Goal: Find specific page/section: Find specific page/section

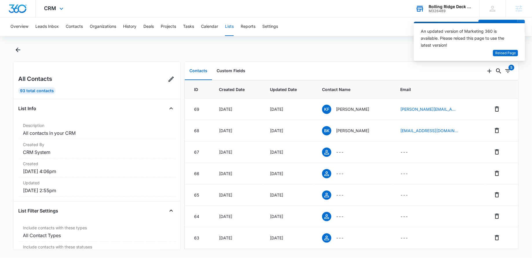
click at [428, 9] on div "Rolling Ridge Deck and Home, Inc M326489 Your Accounts View All" at bounding box center [443, 8] width 72 height 17
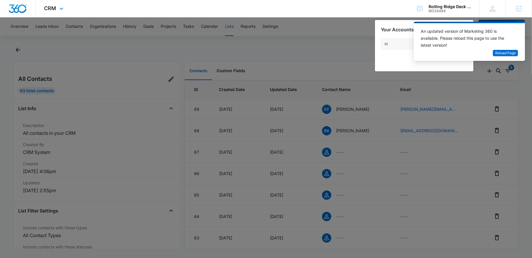
type input "M"
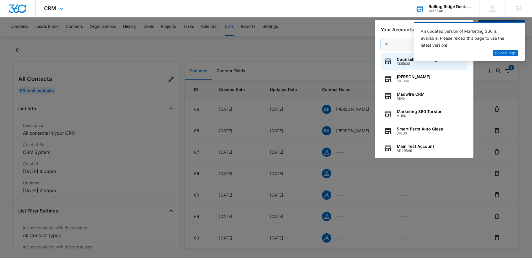
drag, startPoint x: 393, startPoint y: 46, endPoint x: 380, endPoint y: 46, distance: 13.6
click at [380, 46] on div "M CounselMore College Counseling Software M35638 [PERSON_NAME] J10056 Madwire C…" at bounding box center [424, 95] width 99 height 126
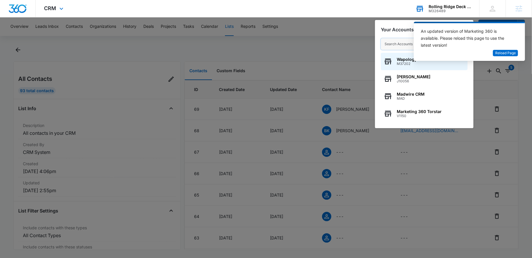
paste input "M314525"
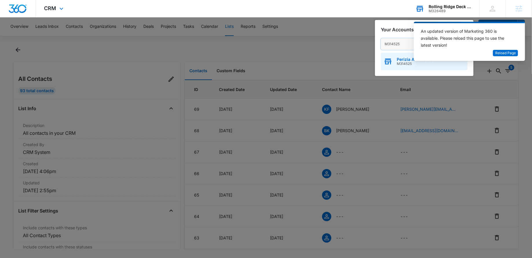
type input "M314525"
click at [401, 61] on span "Perizia Aesthetics" at bounding box center [415, 59] width 36 height 5
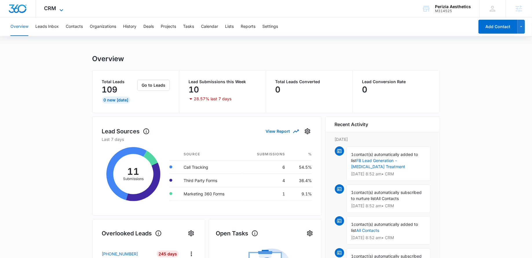
click at [58, 8] on icon at bounding box center [61, 10] width 7 height 7
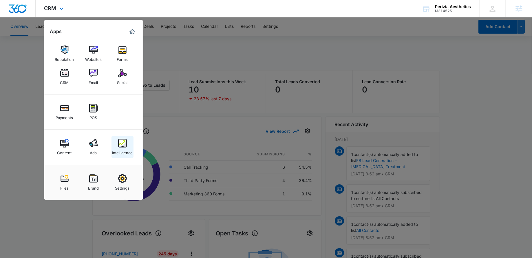
click at [120, 142] on img at bounding box center [122, 143] width 9 height 9
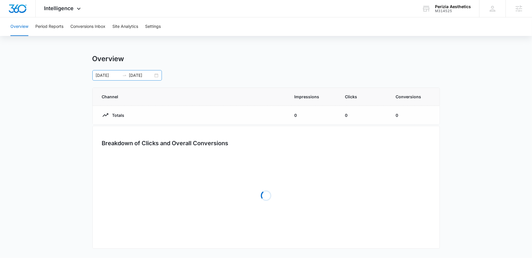
click at [159, 75] on div "06/15/2025 08/14/2025" at bounding box center [127, 75] width 70 height 10
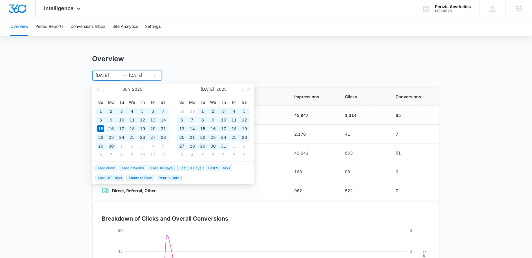
click at [168, 176] on span "Year to Date" at bounding box center [169, 178] width 25 height 6
click at [99, 76] on input "01/01/2024" at bounding box center [108, 75] width 24 height 6
type input "07/01/2024"
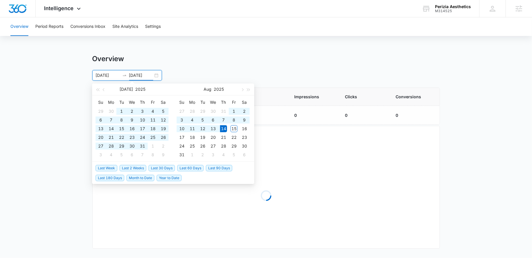
click at [221, 64] on div "Overview 07/01/2024 08/14/2025 Jul 2025 Su Mo Tu We Th Fr Sa 29 30 1 2 3 4 5 6 …" at bounding box center [266, 67] width 348 height 26
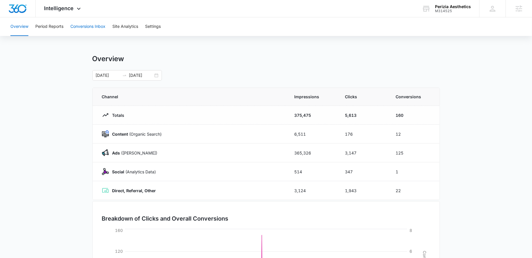
click at [93, 28] on button "Conversions Inbox" at bounding box center [87, 26] width 35 height 19
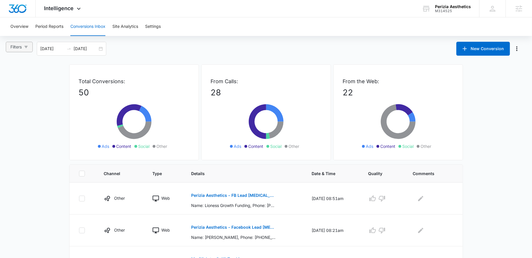
click at [28, 44] on button "Filters" at bounding box center [19, 47] width 27 height 10
click at [21, 141] on span "Calls Only" at bounding box center [25, 142] width 23 height 5
click at [14, 141] on input "Calls Only" at bounding box center [11, 142] width 5 height 5
radio input "true"
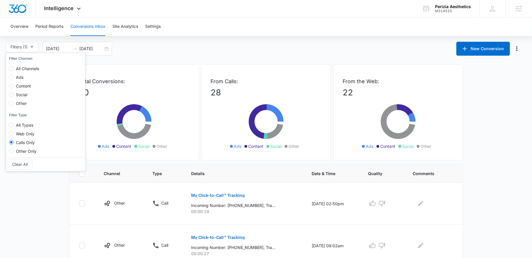
click at [18, 79] on label "Content" at bounding box center [25, 83] width 32 height 9
click at [14, 84] on input "Content" at bounding box center [11, 86] width 5 height 5
radio input "true"
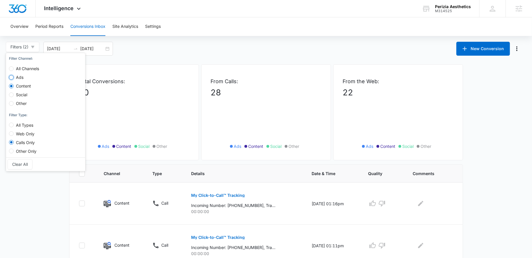
click at [12, 77] on input "Ads" at bounding box center [11, 77] width 5 height 5
radio input "true"
radio input "false"
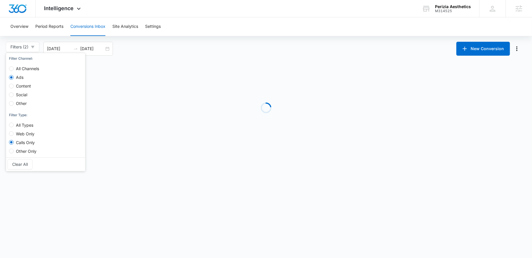
click at [149, 47] on div "Filters (2) Filter Channel : All Channels Ads Content Social Other Filter Type …" at bounding box center [266, 49] width 532 height 14
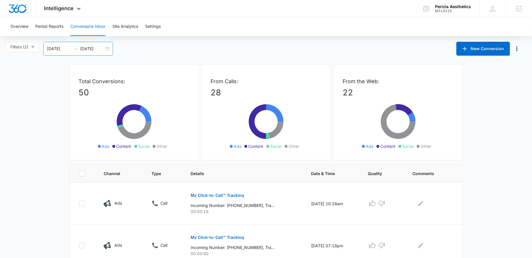
click at [68, 49] on input "07/16/2025" at bounding box center [59, 48] width 24 height 6
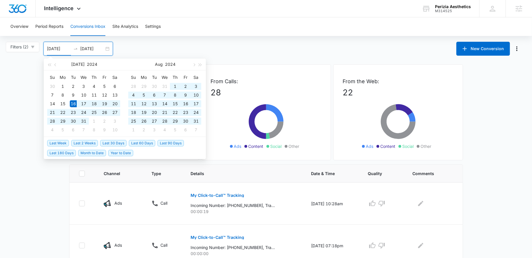
type input "07/16/2024"
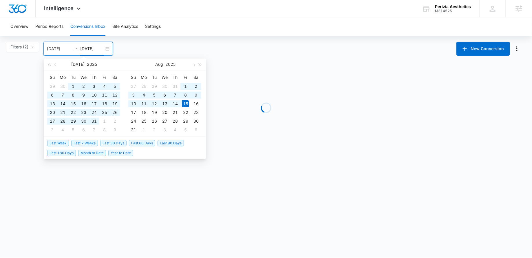
click at [211, 52] on div "Filters (2) Filter Channel : All Channels Ads Content Social Other Filter Type …" at bounding box center [266, 49] width 532 height 14
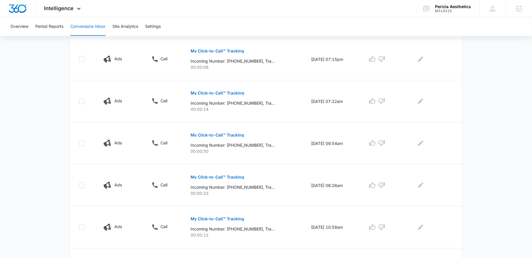
scroll to position [361, 0]
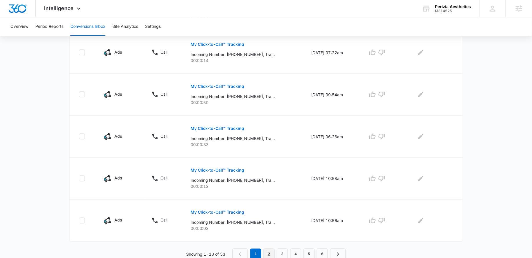
click at [268, 249] on link "2" at bounding box center [269, 254] width 11 height 11
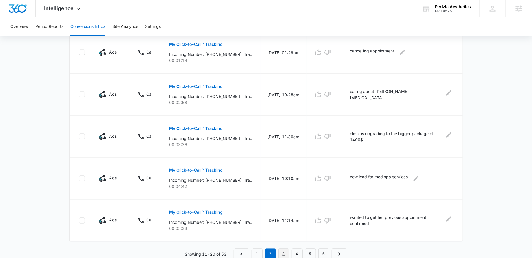
click at [280, 249] on link "3" at bounding box center [283, 254] width 11 height 11
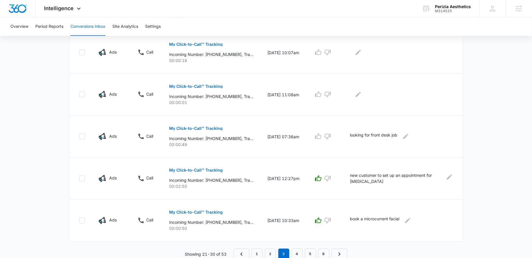
click at [296, 247] on div "Channel Type Details Date & Time Quality Comments Ads Call My Click-to-Call™ Tr…" at bounding box center [266, 31] width 394 height 456
click at [299, 253] on link "4" at bounding box center [297, 254] width 11 height 11
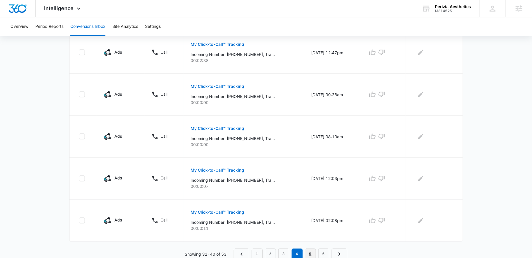
click at [309, 249] on link "5" at bounding box center [310, 254] width 11 height 11
click at [324, 250] on link "6" at bounding box center [323, 254] width 11 height 11
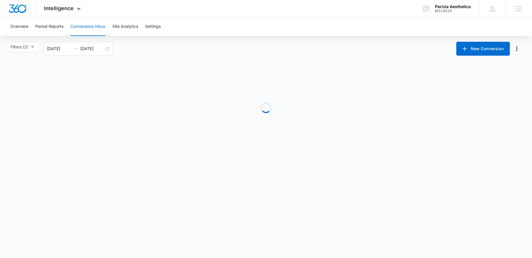
scroll to position [68, 0]
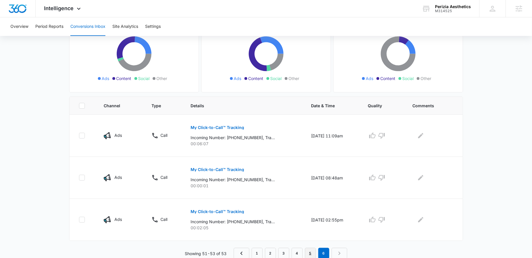
click at [309, 251] on link "5" at bounding box center [310, 253] width 11 height 11
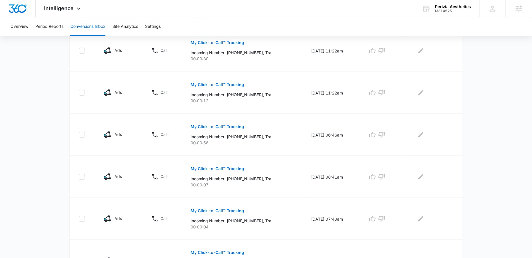
scroll to position [361, 0]
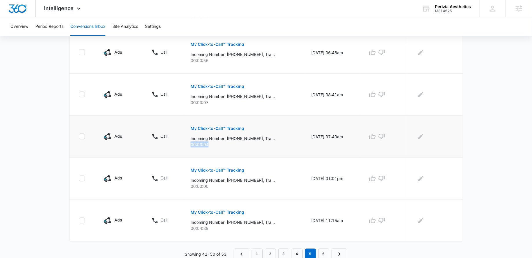
drag, startPoint x: 219, startPoint y: 142, endPoint x: 185, endPoint y: 142, distance: 34.2
click at [185, 142] on td "My Click-to-Call™ Tracking Incoming Number: +15619005071, Tracking Number: +156…" at bounding box center [244, 137] width 121 height 42
drag, startPoint x: 214, startPoint y: 185, endPoint x: 178, endPoint y: 185, distance: 35.3
click at [178, 185] on tr "Ads Call My Click-to-Call™ Tracking Incoming Number: +18042395534, Tracking Num…" at bounding box center [266, 179] width 393 height 42
drag, startPoint x: 211, startPoint y: 105, endPoint x: 166, endPoint y: 105, distance: 44.3
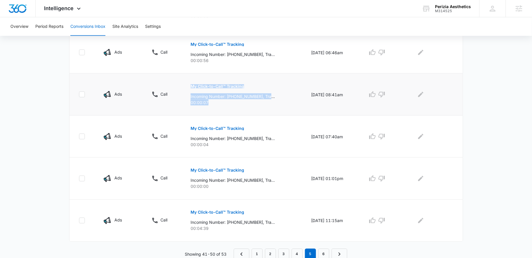
click at [166, 105] on tr "Ads Call My Click-to-Call™ Tracking Incoming Number: +15619005071, Tracking Num…" at bounding box center [266, 95] width 393 height 42
click at [220, 107] on td "My Click-to-Call™ Tracking Incoming Number: +15619005071, Tracking Number: +156…" at bounding box center [244, 95] width 121 height 42
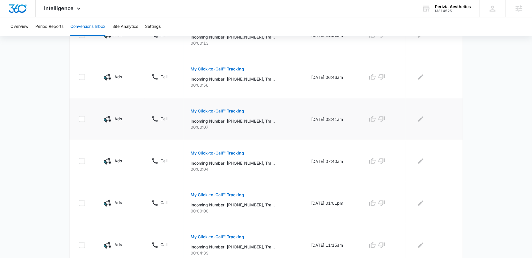
click at [211, 109] on p "My Click-to-Call™ Tracking" at bounding box center [218, 111] width 54 height 4
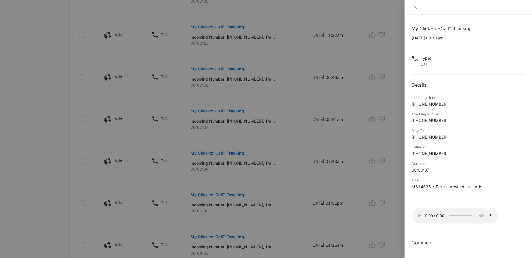
click at [238, 145] on div at bounding box center [266, 129] width 532 height 258
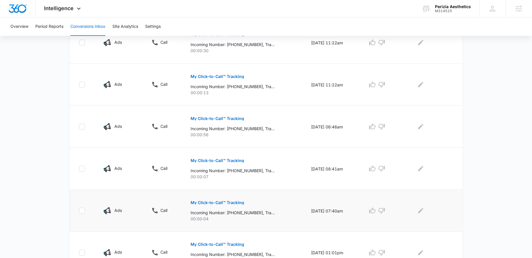
scroll to position [276, 0]
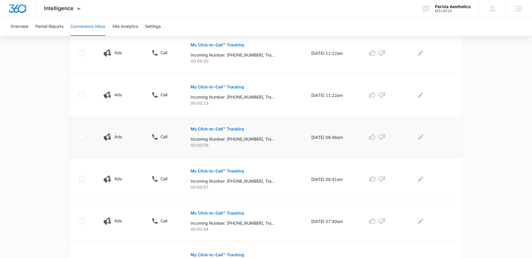
click at [197, 128] on p "My Click-to-Call™ Tracking" at bounding box center [218, 129] width 54 height 4
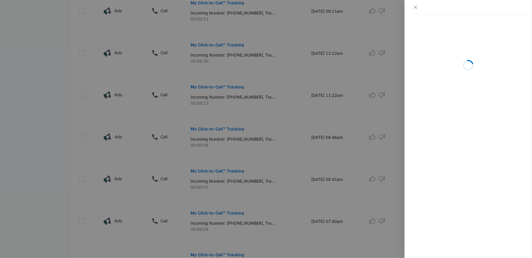
click at [272, 59] on div at bounding box center [266, 129] width 532 height 258
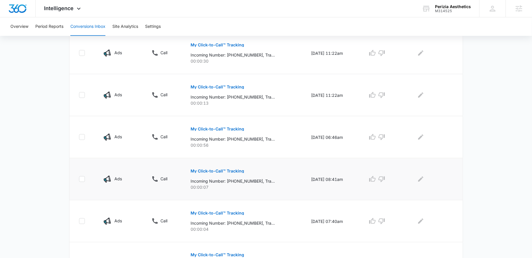
scroll to position [361, 0]
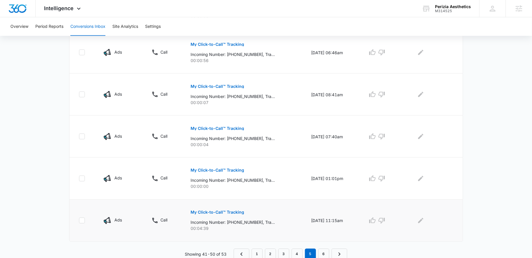
click at [209, 208] on button "My Click-to-Call™ Tracking" at bounding box center [218, 212] width 54 height 14
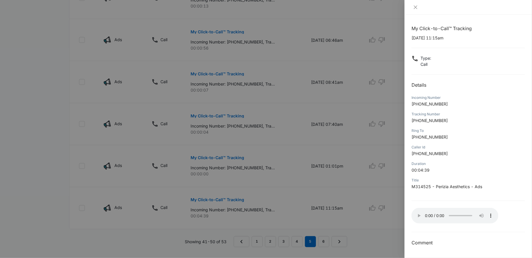
scroll to position [378, 0]
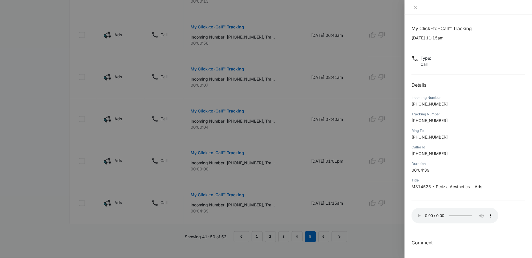
click at [390, 135] on div at bounding box center [266, 129] width 532 height 258
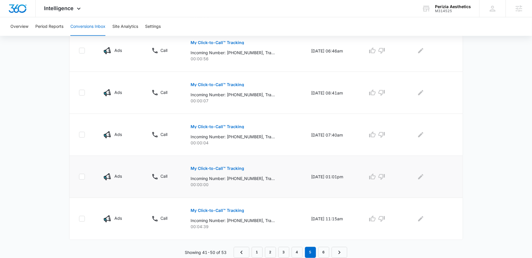
scroll to position [361, 0]
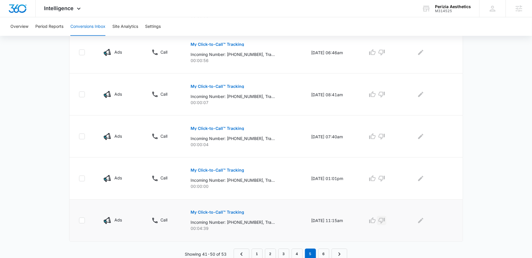
click at [385, 218] on icon "button" at bounding box center [382, 221] width 6 height 6
click at [384, 176] on icon "button" at bounding box center [381, 178] width 7 height 7
click at [385, 134] on icon "button" at bounding box center [381, 136] width 7 height 7
click at [385, 91] on icon "button" at bounding box center [381, 94] width 7 height 7
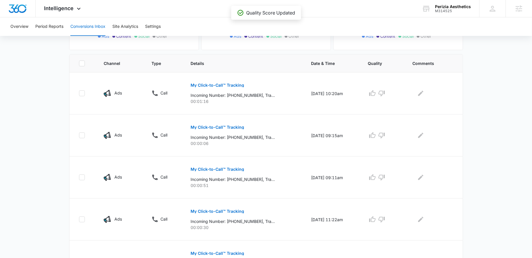
scroll to position [100, 0]
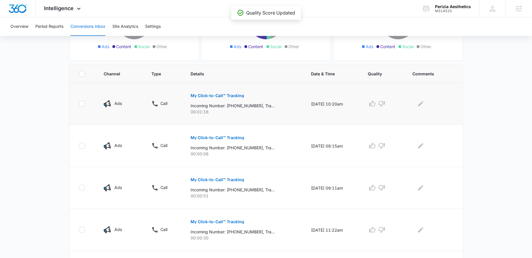
click at [216, 92] on button "My Click-to-Call™ Tracking" at bounding box center [218, 96] width 54 height 14
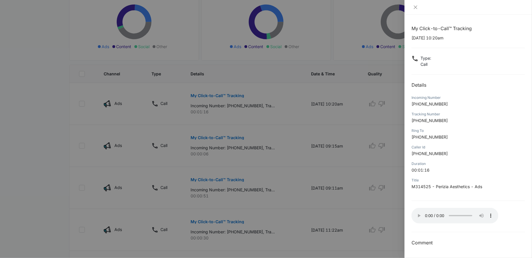
click at [361, 132] on div at bounding box center [266, 129] width 532 height 258
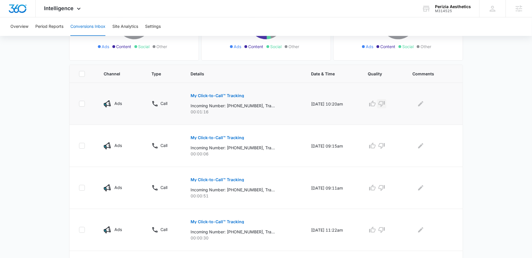
click at [383, 104] on icon "button" at bounding box center [382, 104] width 6 height 6
click at [385, 146] on icon "button" at bounding box center [381, 145] width 7 height 7
click at [384, 185] on icon "button" at bounding box center [382, 188] width 6 height 6
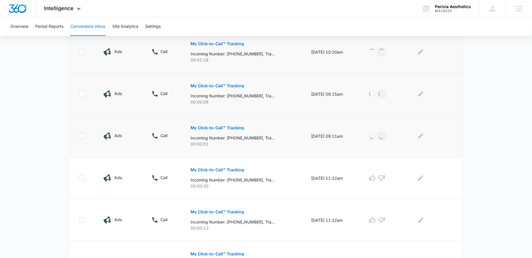
scroll to position [152, 0]
click at [385, 134] on icon "button" at bounding box center [381, 135] width 7 height 7
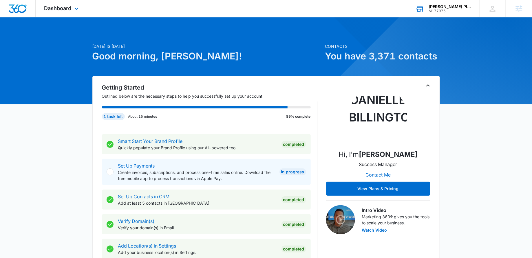
click at [458, 8] on div "Eason Plumbing & Drain Cleaning" at bounding box center [450, 6] width 42 height 5
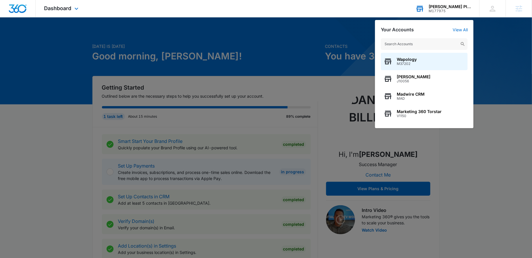
click at [435, 47] on input "text" at bounding box center [424, 44] width 87 height 12
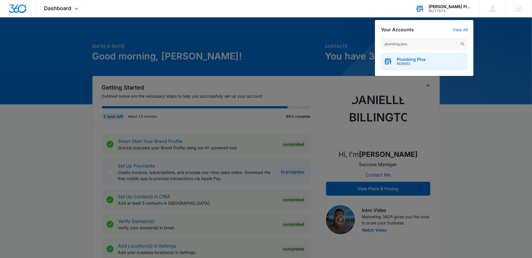
type input "plumbing plus"
click at [414, 59] on span "Plumbing Plus" at bounding box center [411, 59] width 29 height 5
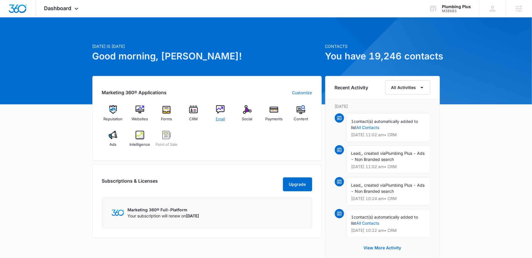
click at [215, 115] on div "Email" at bounding box center [220, 115] width 22 height 21
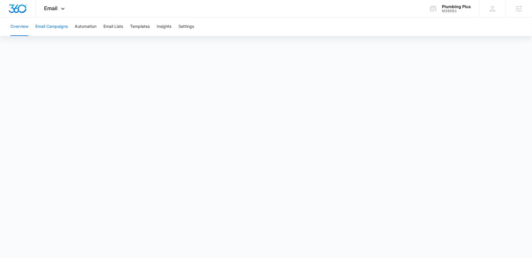
click at [49, 28] on button "Email Campaigns" at bounding box center [51, 26] width 32 height 19
